Goal: Task Accomplishment & Management: Use online tool/utility

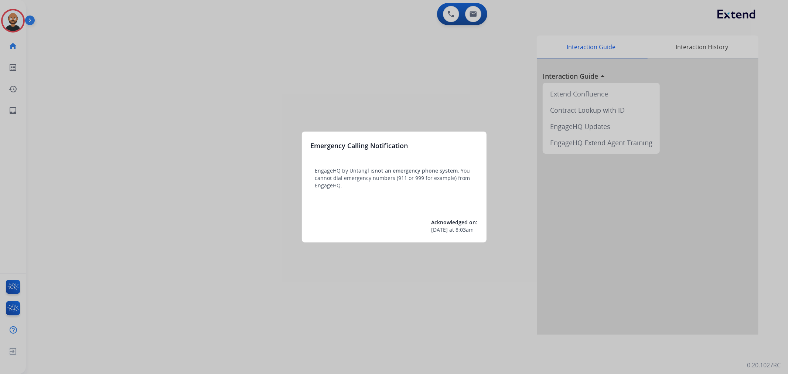
click at [235, 154] on div at bounding box center [394, 187] width 788 height 374
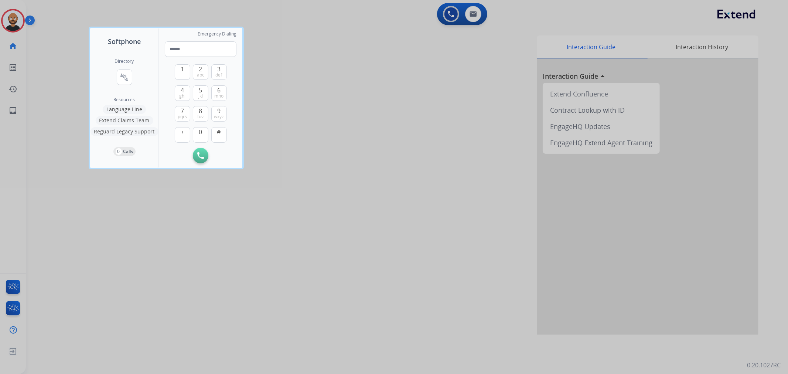
click at [153, 217] on div at bounding box center [394, 187] width 788 height 374
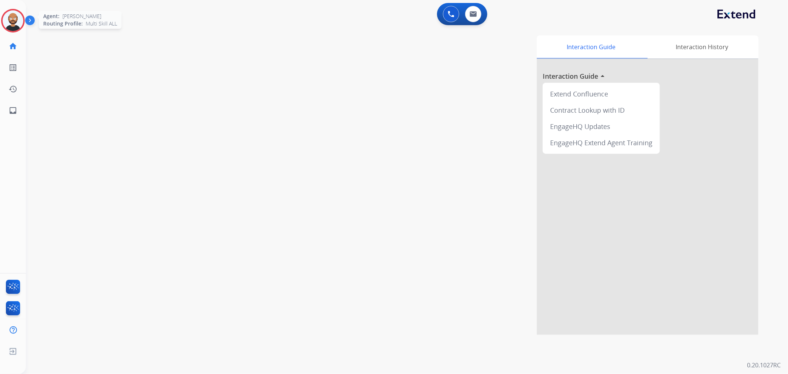
click at [13, 30] on img at bounding box center [13, 20] width 21 height 21
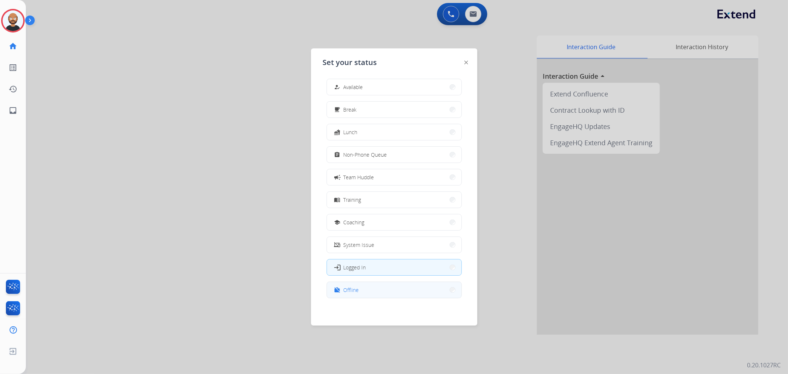
scroll to position [2, 0]
click at [392, 290] on button "work_off Offline" at bounding box center [394, 290] width 135 height 16
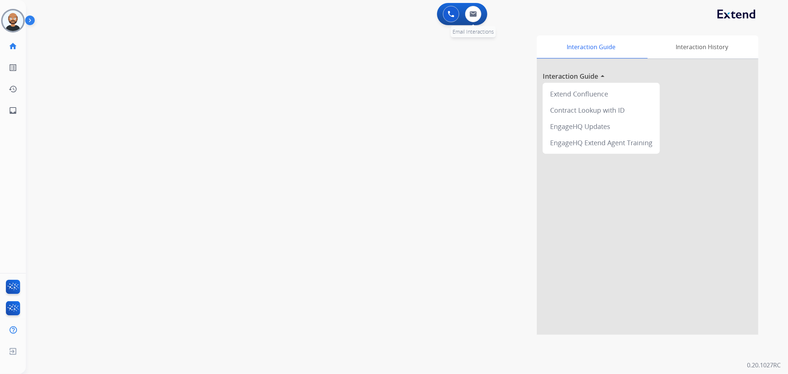
click at [464, 17] on div "0 Email Interactions" at bounding box center [473, 14] width 22 height 16
click at [465, 17] on div "0 Email Interactions" at bounding box center [473, 14] width 22 height 16
click at [470, 16] on img at bounding box center [473, 14] width 7 height 6
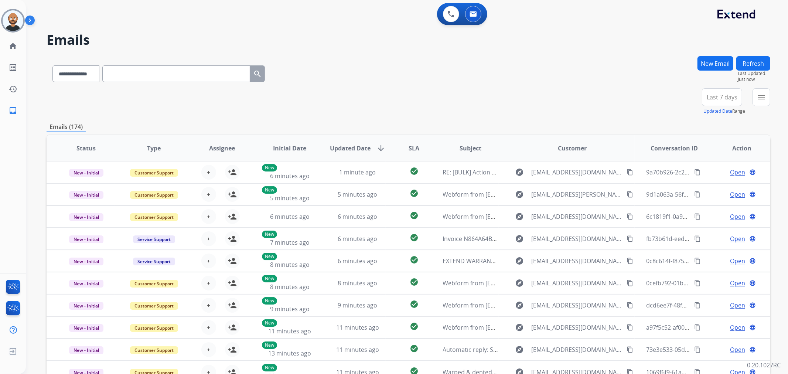
click at [729, 102] on button "Last 7 days" at bounding box center [722, 97] width 40 height 18
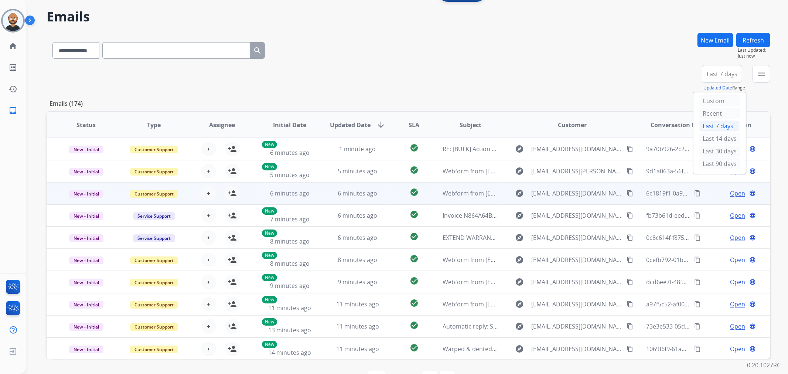
scroll to position [46, 0]
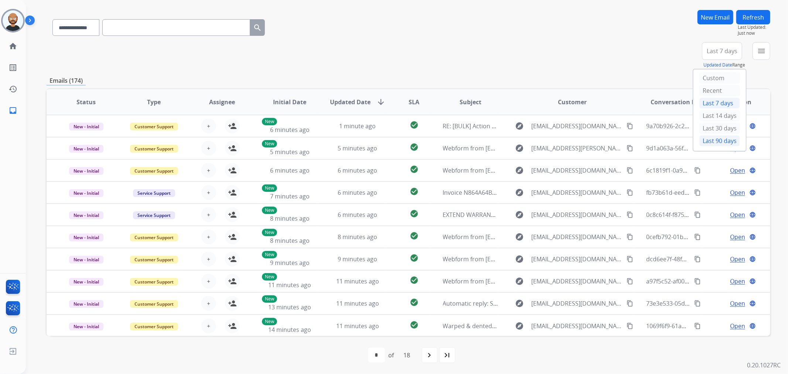
click at [715, 141] on div "Last 90 days" at bounding box center [720, 140] width 41 height 11
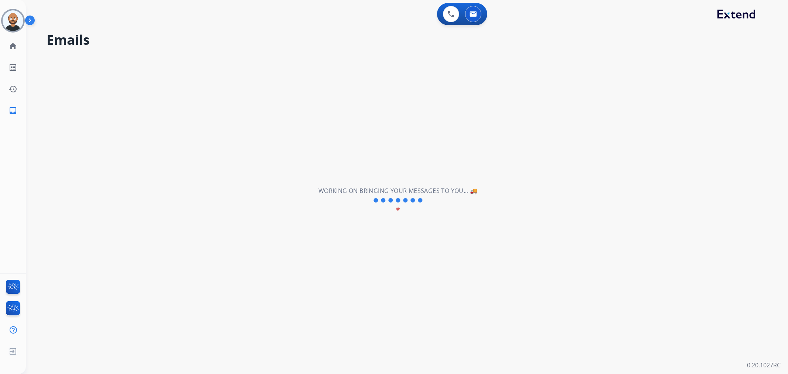
scroll to position [0, 0]
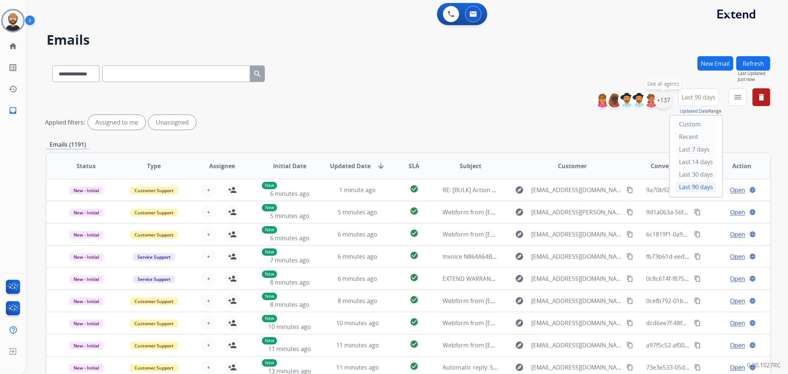
click at [667, 96] on div "+137" at bounding box center [664, 100] width 18 height 18
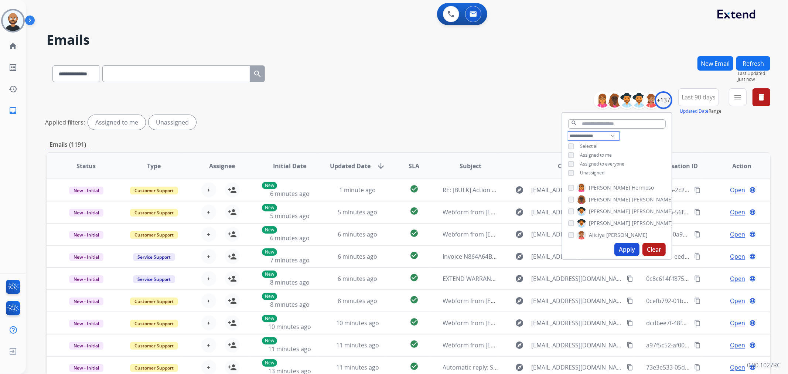
click at [588, 137] on select "**********" at bounding box center [593, 136] width 51 height 9
click at [588, 154] on span "Assigned to me" at bounding box center [596, 155] width 32 height 6
click at [621, 250] on button "Apply" at bounding box center [627, 249] width 25 height 13
click at [731, 95] on button "menu Filters" at bounding box center [738, 97] width 18 height 18
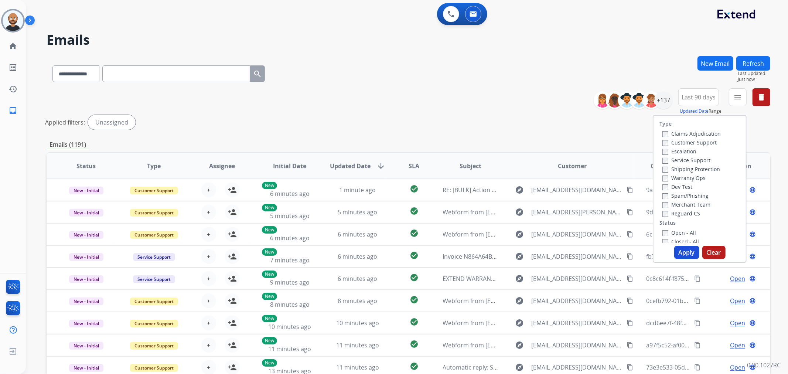
click at [694, 142] on label "Customer Support" at bounding box center [690, 142] width 54 height 7
click at [689, 169] on label "Shipping Protection" at bounding box center [692, 169] width 58 height 7
click at [685, 215] on label "Reguard CS" at bounding box center [682, 213] width 38 height 7
click at [686, 219] on label "New - Reply" at bounding box center [682, 218] width 38 height 7
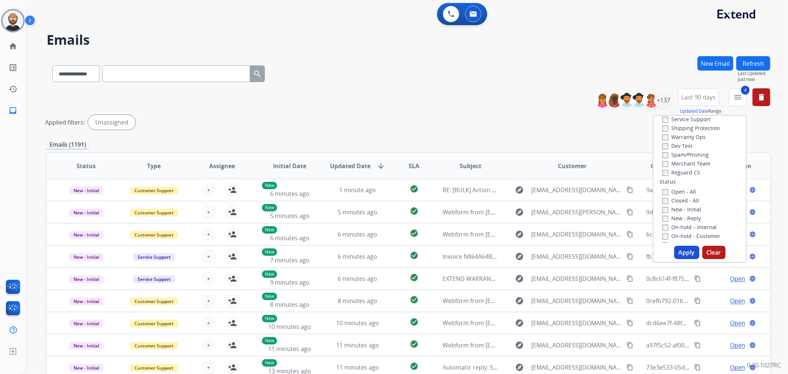
click at [687, 251] on button "Apply" at bounding box center [686, 252] width 25 height 13
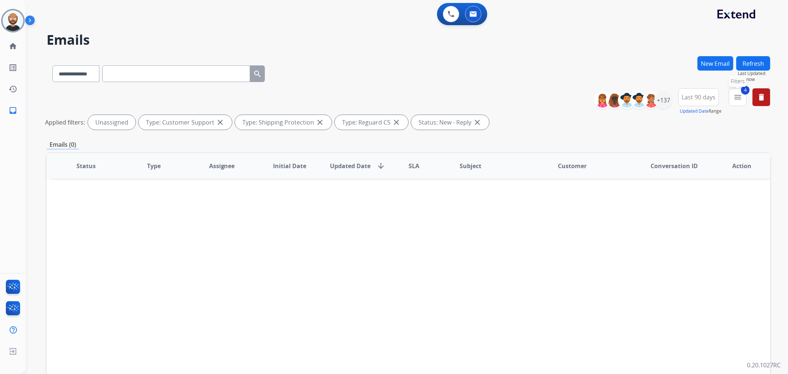
click at [731, 101] on button "4 menu Filters" at bounding box center [738, 97] width 18 height 18
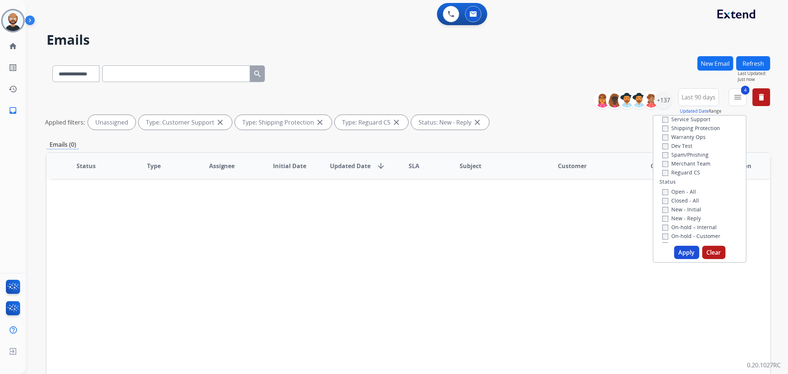
click at [676, 220] on label "New - Reply" at bounding box center [682, 218] width 38 height 7
click at [677, 209] on label "New - Initial" at bounding box center [682, 209] width 39 height 7
click at [683, 253] on button "Apply" at bounding box center [686, 252] width 25 height 13
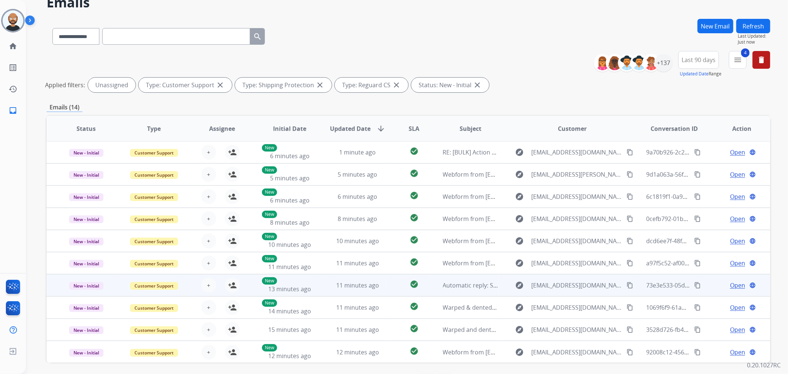
scroll to position [64, 0]
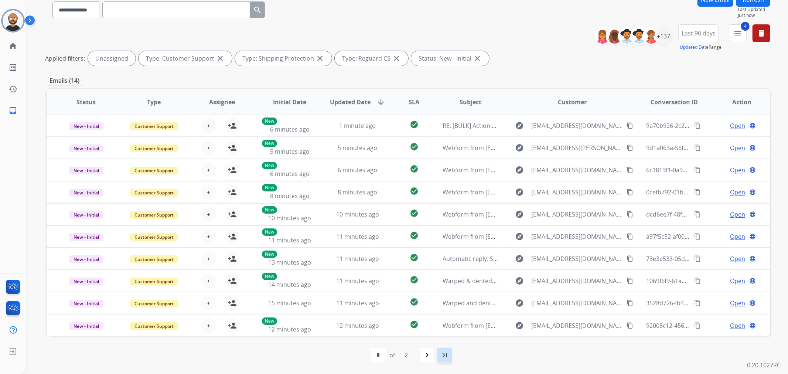
click at [448, 352] on mat-icon "last_page" at bounding box center [444, 355] width 9 height 9
select select "*"
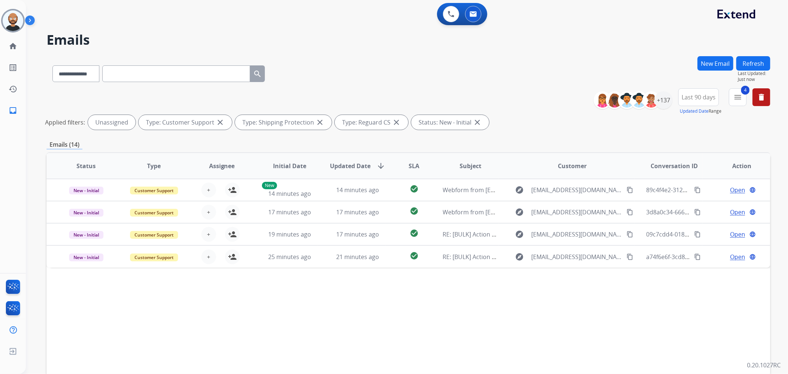
scroll to position [0, 0]
click at [663, 98] on div "+137" at bounding box center [664, 100] width 18 height 18
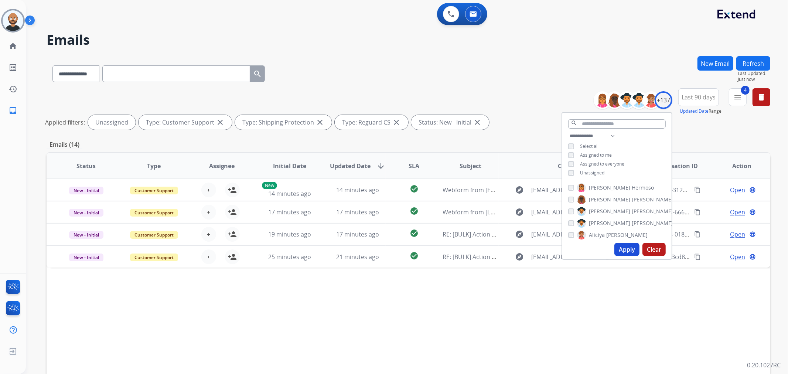
click at [596, 172] on span "Unassigned" at bounding box center [592, 173] width 24 height 6
click at [595, 135] on select "**********" at bounding box center [593, 136] width 51 height 9
select select "**********"
click at [568, 132] on select "**********" at bounding box center [593, 136] width 51 height 9
click at [623, 250] on button "Apply" at bounding box center [627, 249] width 25 height 13
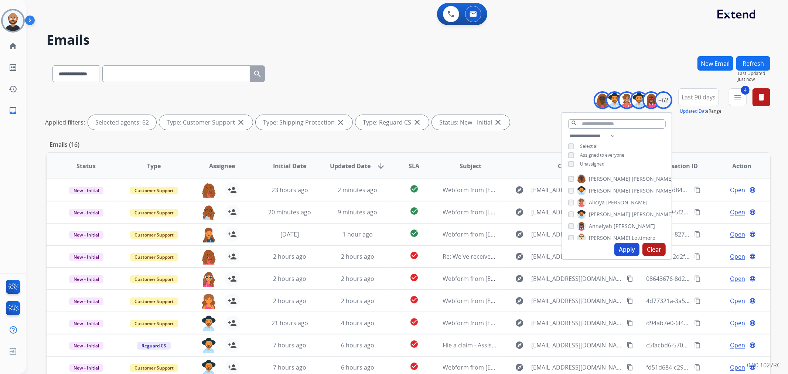
click at [544, 97] on div "**********" at bounding box center [409, 110] width 724 height 44
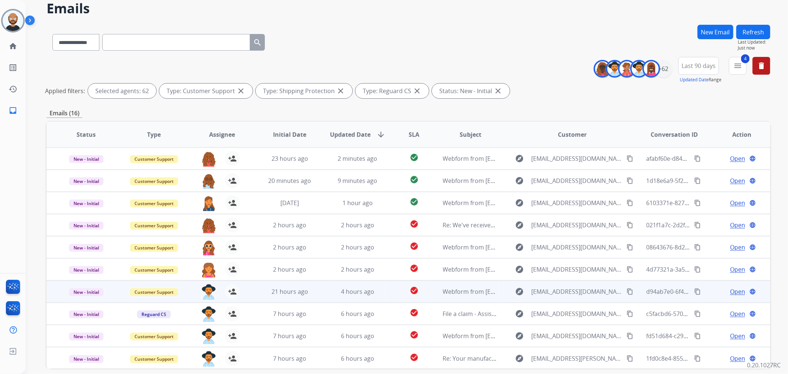
scroll to position [64, 0]
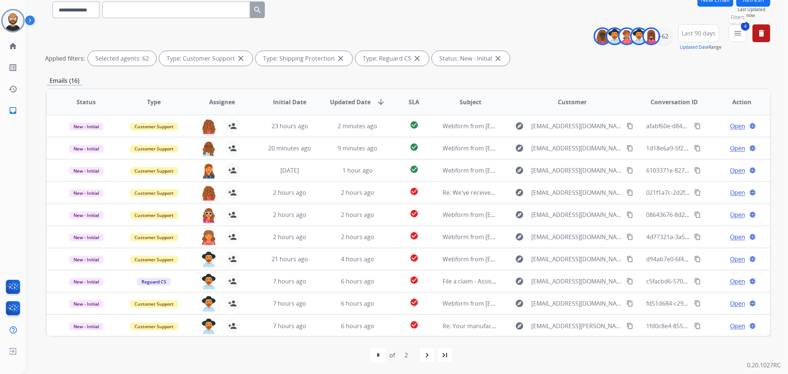
click at [733, 35] on button "4 menu Filters" at bounding box center [738, 33] width 18 height 18
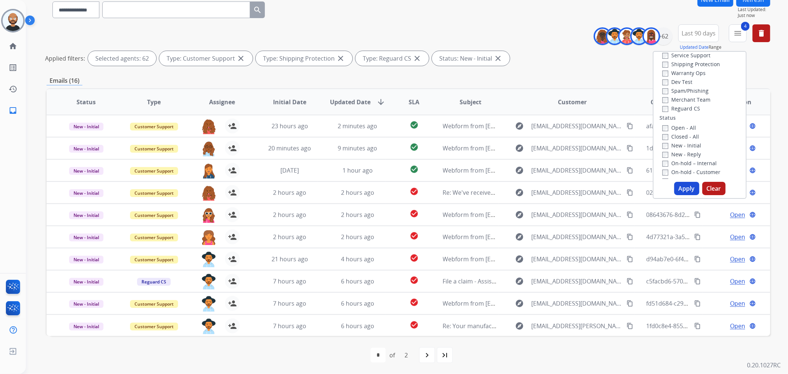
click at [462, 82] on div "Emails (16)" at bounding box center [409, 80] width 724 height 9
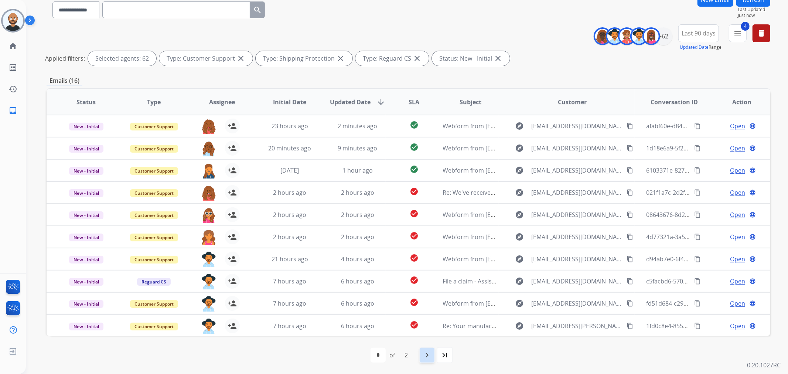
click at [423, 350] on div "navigate_next" at bounding box center [427, 355] width 16 height 16
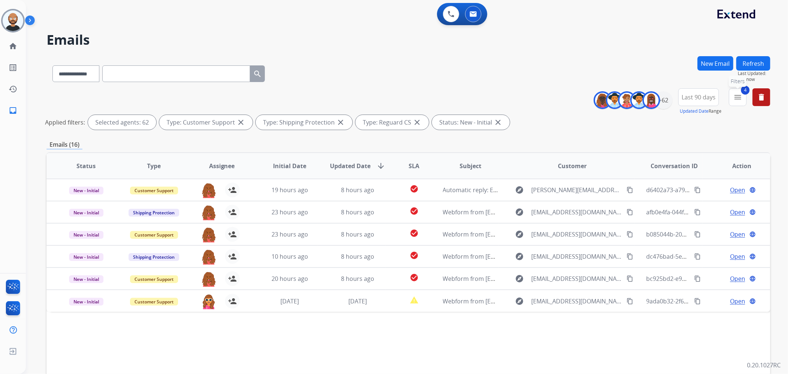
click at [733, 96] on button "4 menu Filters" at bounding box center [738, 97] width 18 height 18
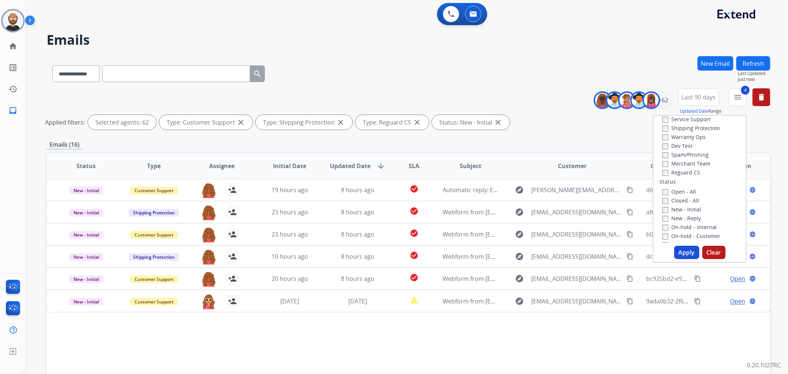
click at [674, 207] on label "New - Initial" at bounding box center [682, 209] width 39 height 7
click at [672, 218] on label "New - Reply" at bounding box center [682, 218] width 38 height 7
click at [682, 246] on button "Apply" at bounding box center [686, 252] width 25 height 13
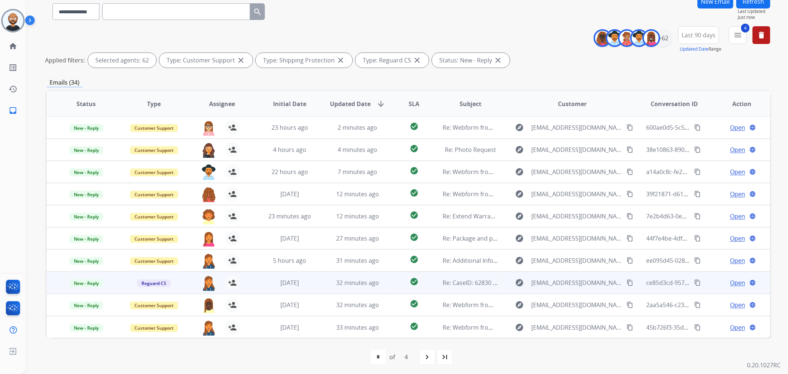
scroll to position [64, 0]
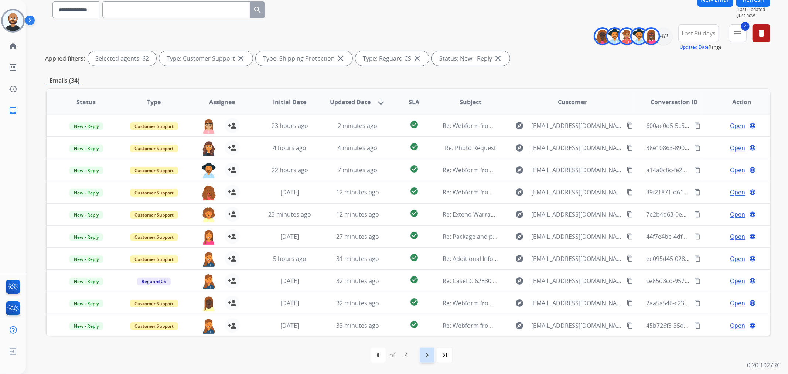
click at [423, 358] on mat-icon "navigate_next" at bounding box center [427, 355] width 9 height 9
